Goal: Browse casually: Explore the website without a specific task or goal

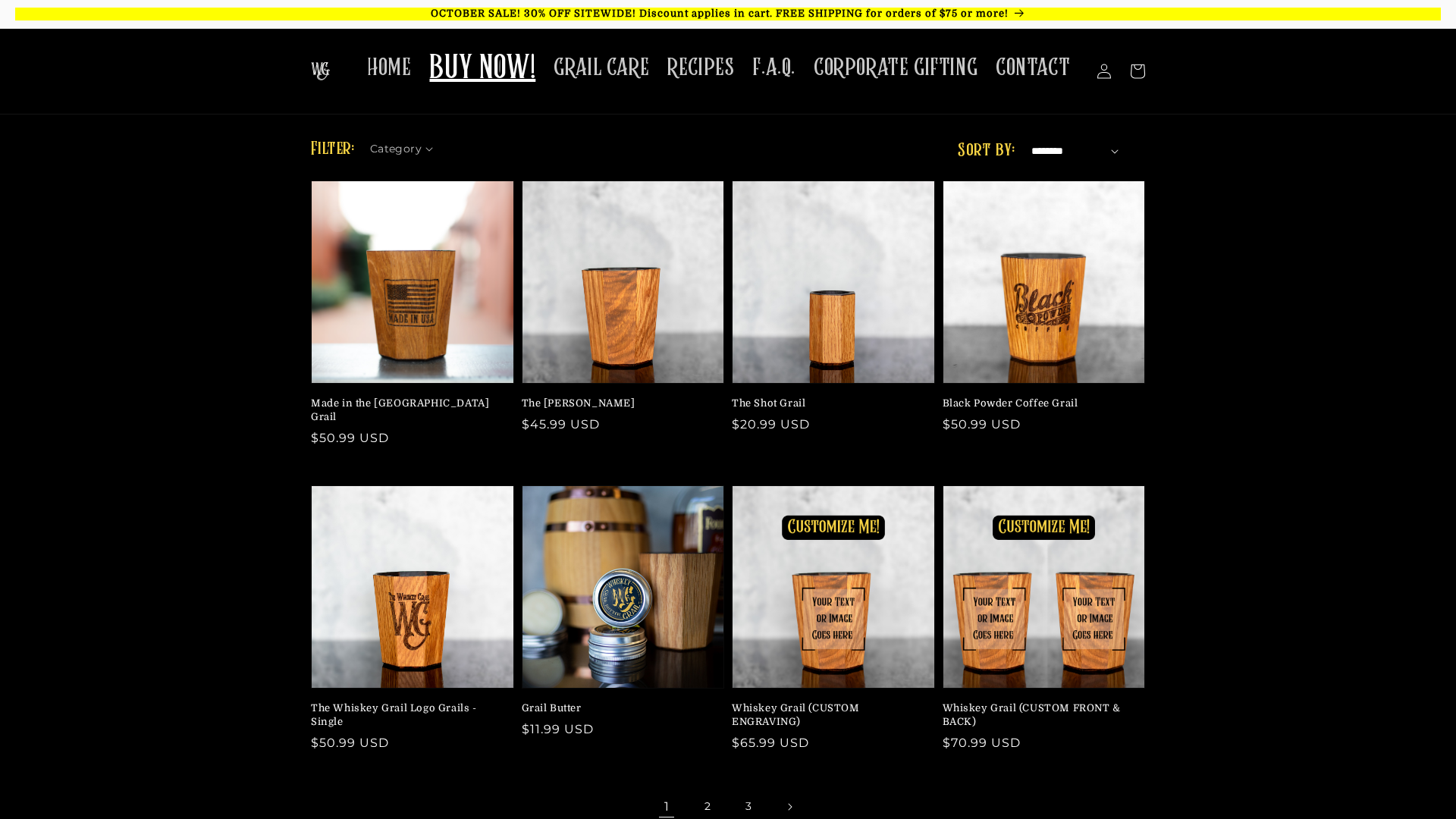
scroll to position [513, 0]
